Goal: Browse casually

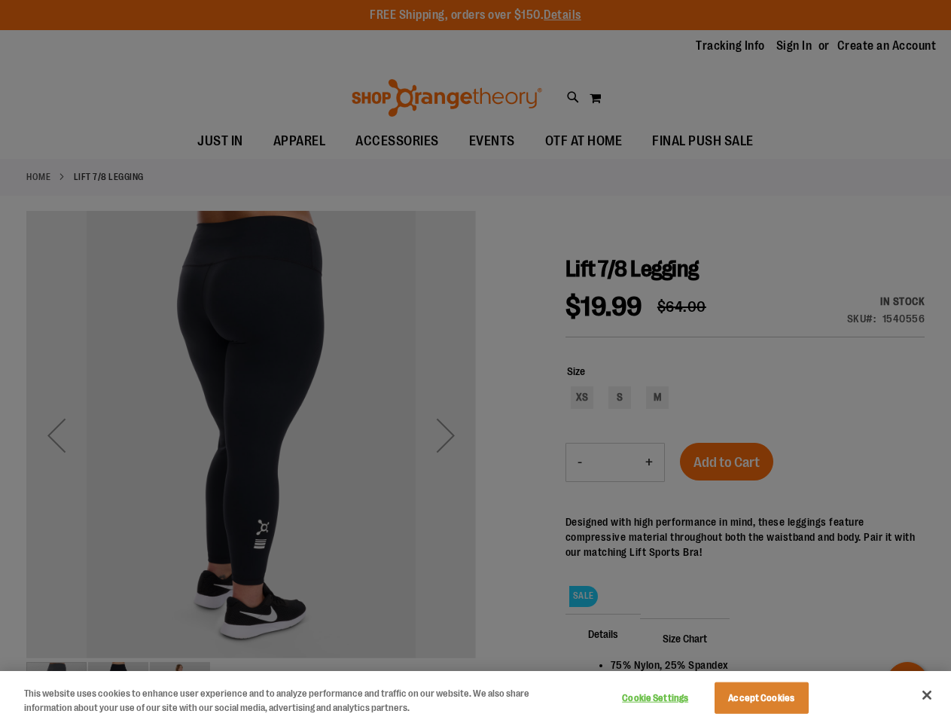
click at [475, 362] on div at bounding box center [475, 361] width 951 height 723
click at [674, 698] on button "Cookie Settings" at bounding box center [656, 698] width 94 height 30
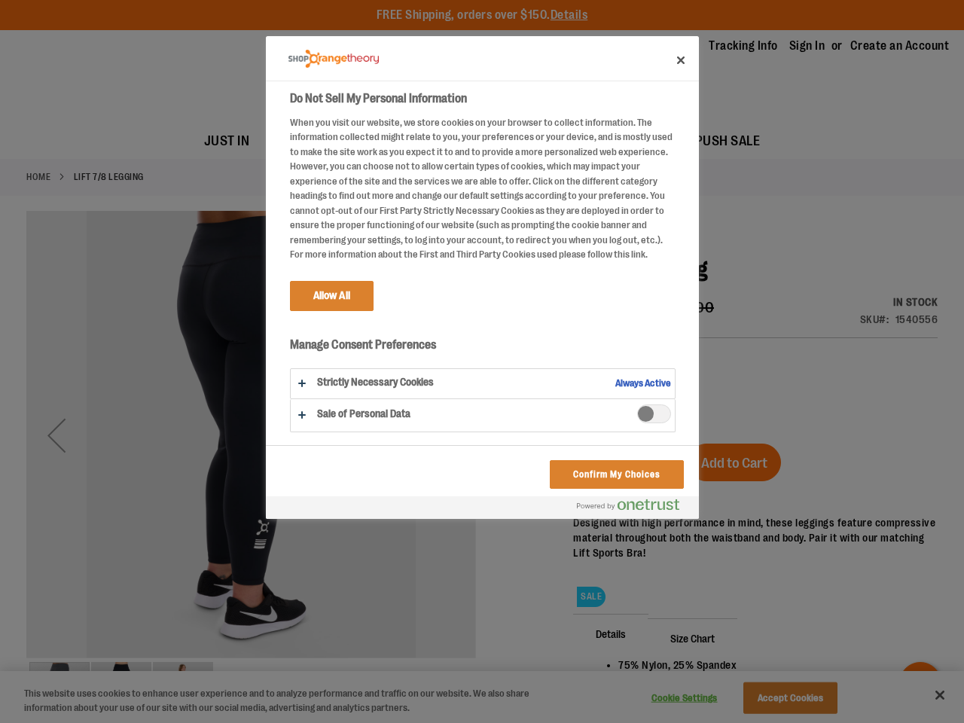
click at [780, 698] on div at bounding box center [482, 361] width 964 height 723
click at [927, 695] on div at bounding box center [482, 361] width 964 height 723
click at [788, 722] on html "Skip to Content The store will not work correctly when cookies are disabled. FR…" at bounding box center [482, 361] width 964 height 723
